Goal: Navigation & Orientation: Find specific page/section

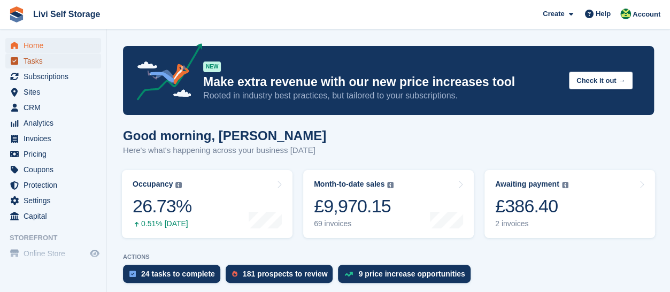
click at [40, 65] on span "Tasks" at bounding box center [56, 61] width 64 height 15
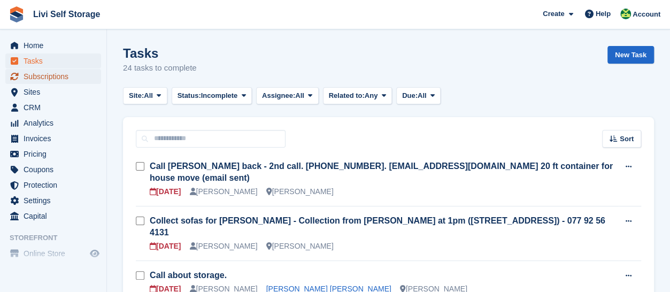
click at [42, 78] on span "Subscriptions" at bounding box center [56, 76] width 64 height 15
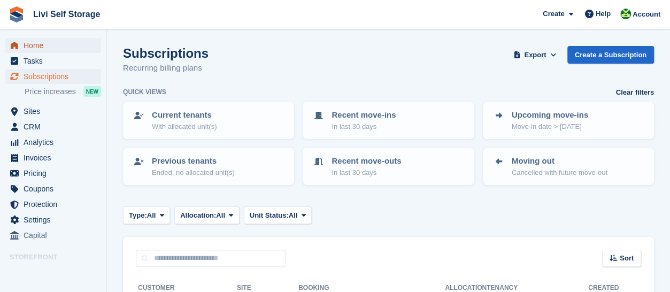
click at [35, 47] on span "Home" at bounding box center [56, 45] width 64 height 15
